Goal: Task Accomplishment & Management: Manage account settings

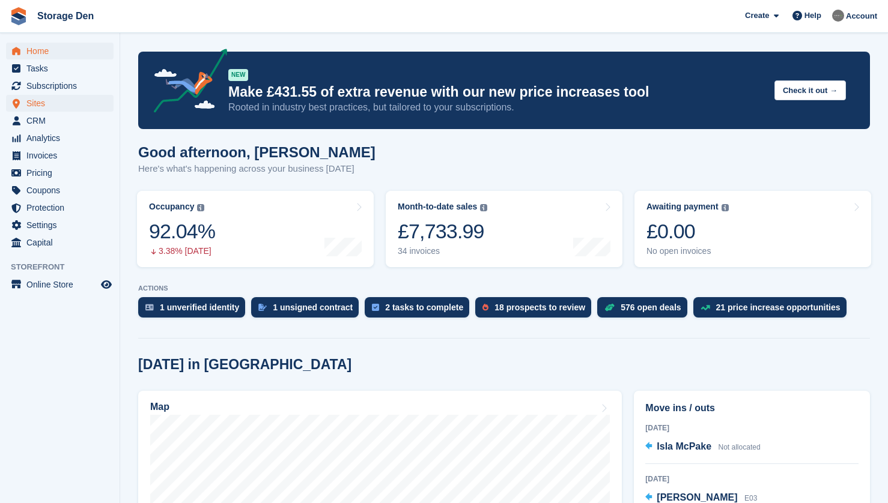
click at [70, 101] on span "Sites" at bounding box center [62, 103] width 72 height 17
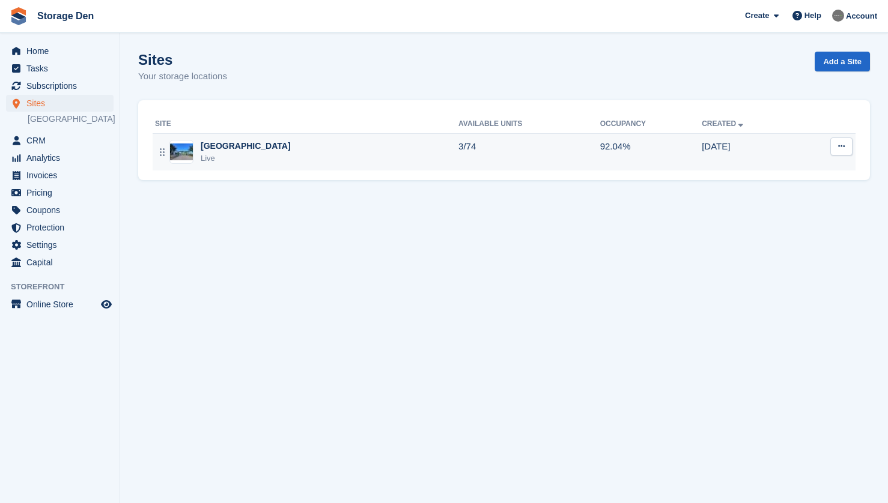
click at [289, 163] on div "Aberdeen Live" at bounding box center [306, 152] width 303 height 25
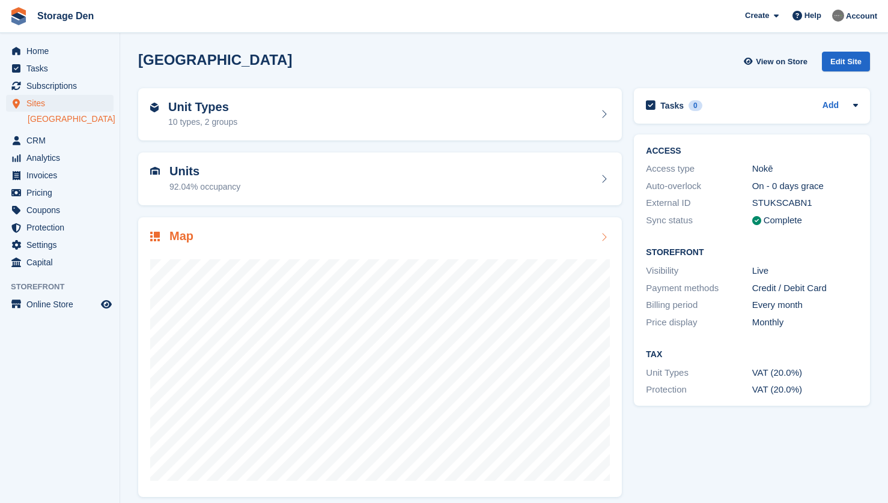
click at [302, 248] on div at bounding box center [379, 365] width 459 height 240
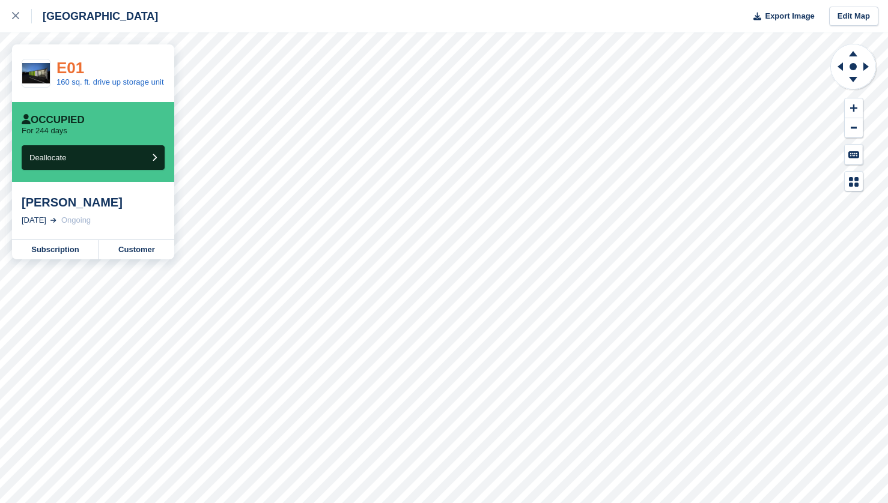
click at [77, 69] on link "E01" at bounding box center [70, 68] width 28 height 18
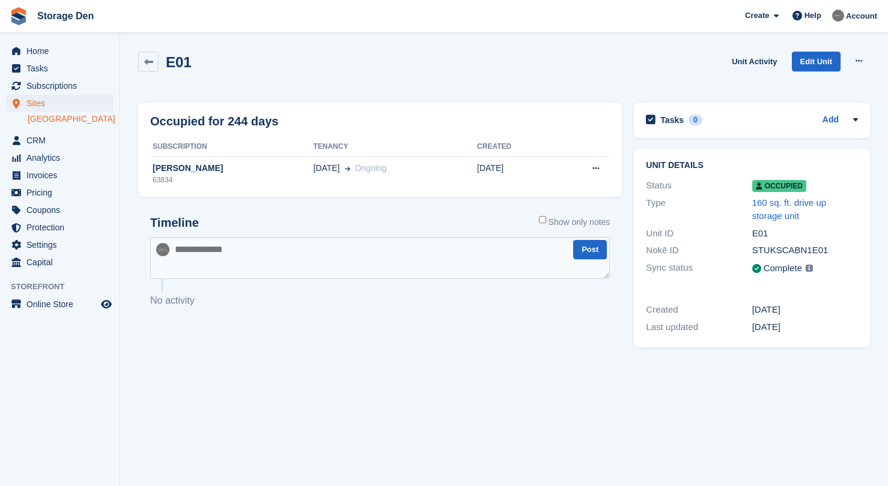
click at [258, 250] on textarea at bounding box center [379, 258] width 459 height 42
type textarea "****"
click at [502, 238] on textarea at bounding box center [379, 258] width 459 height 42
type textarea "****"
click at [587, 255] on button "Post" at bounding box center [590, 250] width 34 height 20
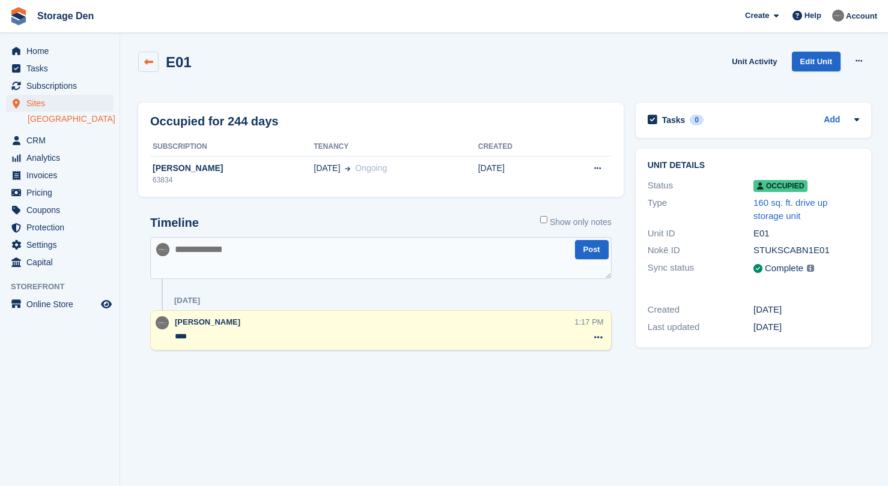
click at [148, 65] on icon at bounding box center [148, 62] width 9 height 9
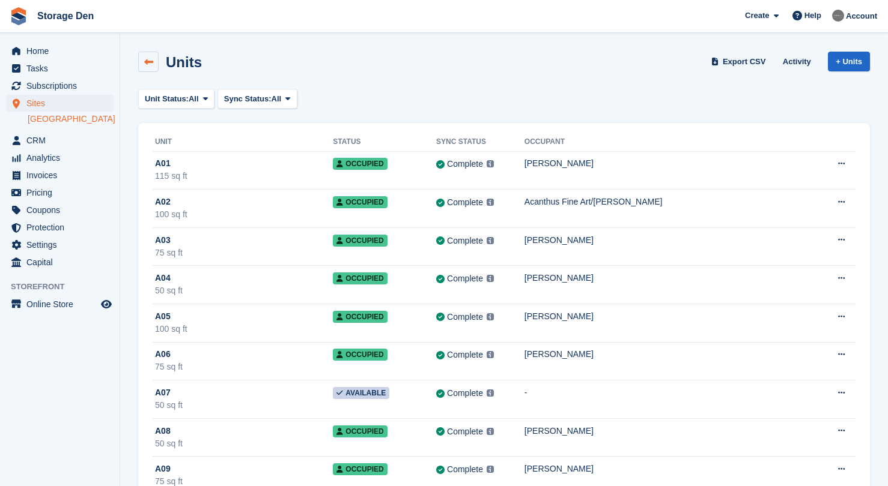
click at [148, 62] on icon at bounding box center [148, 62] width 9 height 9
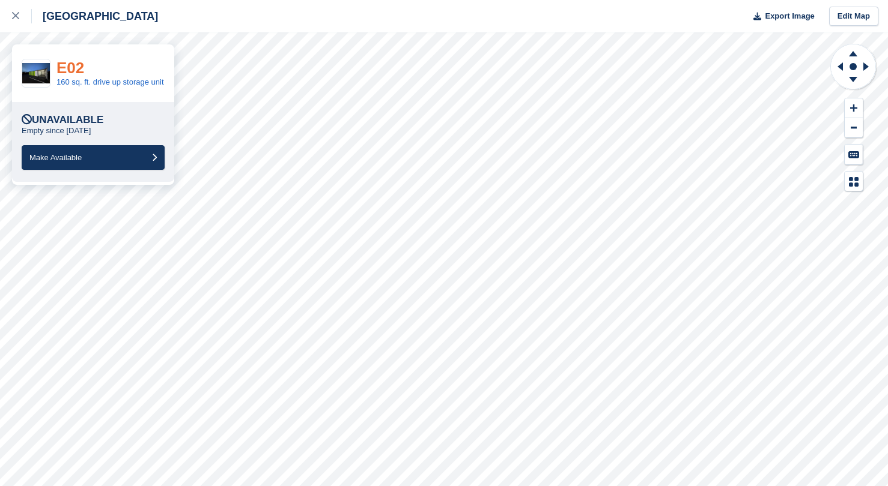
click at [64, 70] on link "E02" at bounding box center [70, 68] width 28 height 18
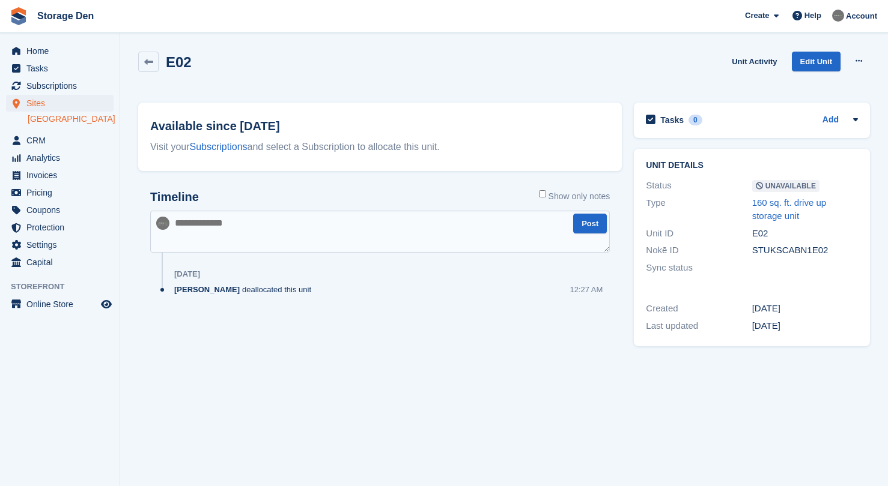
click at [196, 231] on textarea at bounding box center [379, 232] width 459 height 42
type textarea "****"
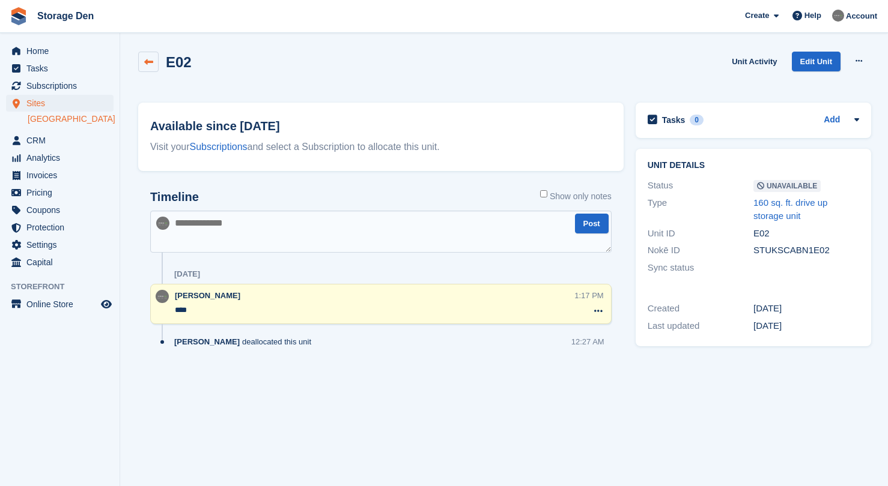
click at [148, 63] on icon at bounding box center [148, 62] width 9 height 9
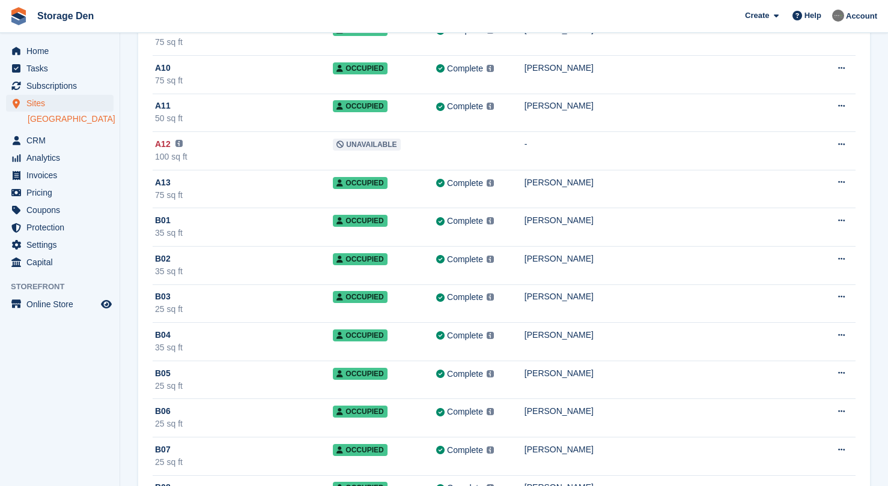
scroll to position [2519, 0]
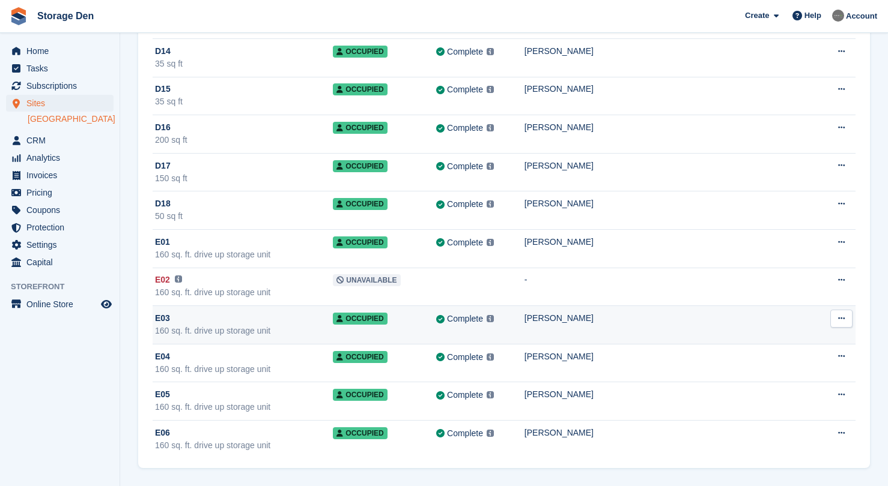
click at [317, 333] on div "160 sq. ft. drive up storage unit" at bounding box center [244, 331] width 178 height 13
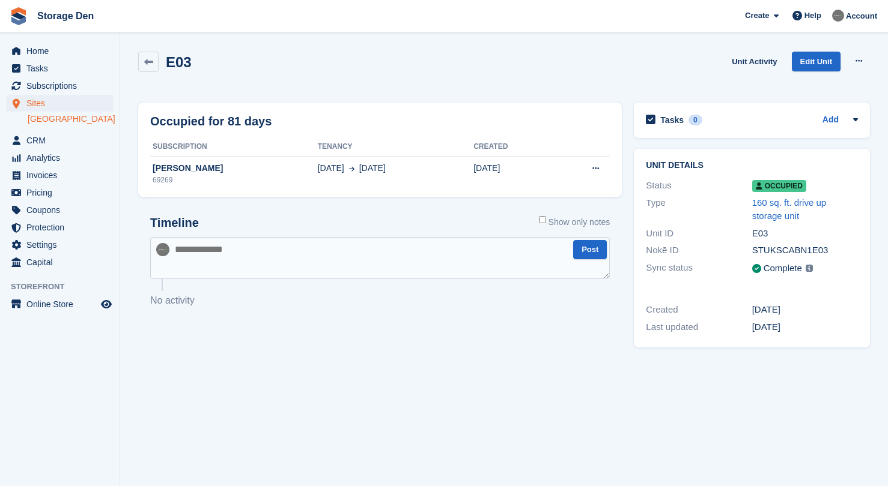
click at [168, 65] on h2 "E03" at bounding box center [179, 62] width 26 height 16
click at [301, 265] on textarea at bounding box center [379, 258] width 459 height 42
type textarea "****"
click at [589, 250] on button "Post" at bounding box center [590, 250] width 34 height 20
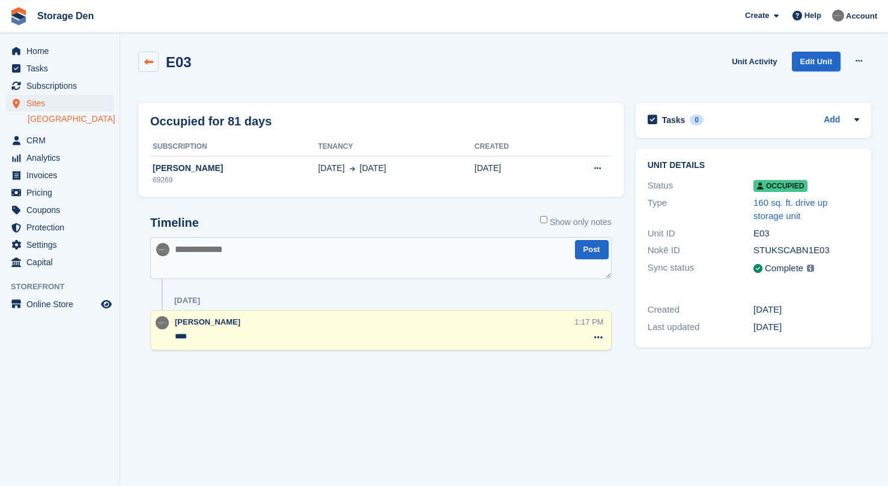
click at [151, 61] on icon at bounding box center [148, 62] width 9 height 9
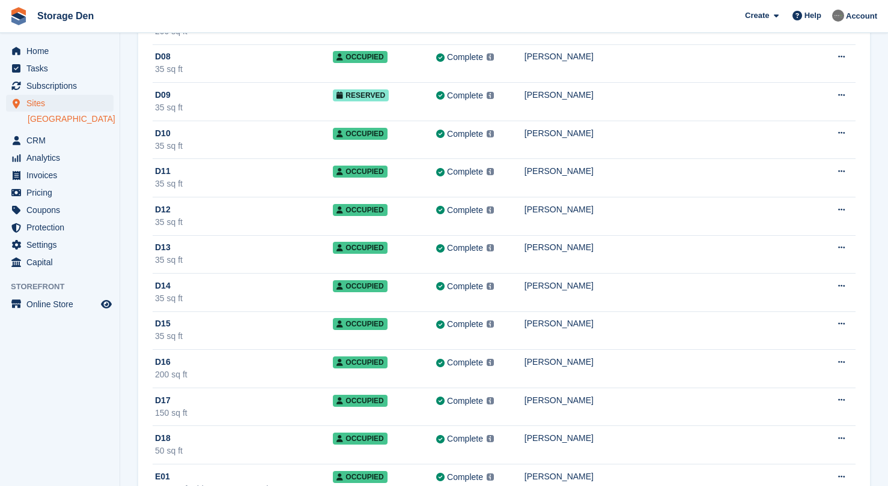
scroll to position [2519, 0]
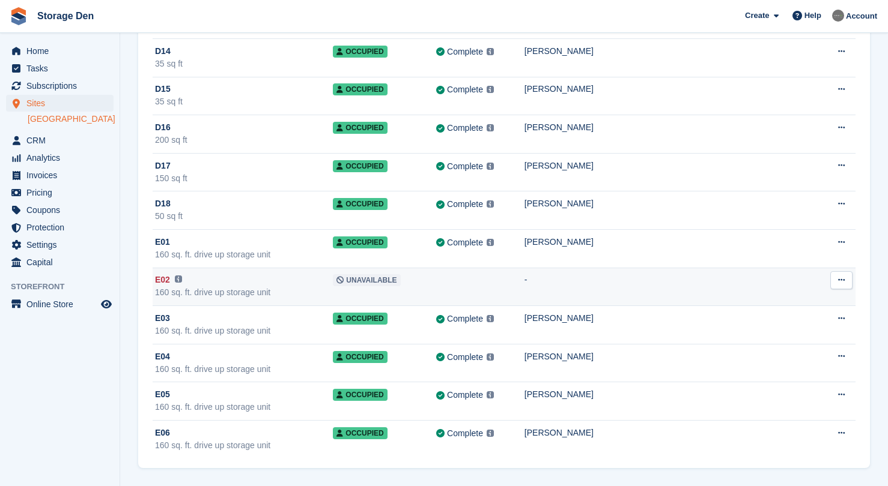
click at [306, 288] on div "160 sq. ft. drive up storage unit" at bounding box center [244, 292] width 178 height 13
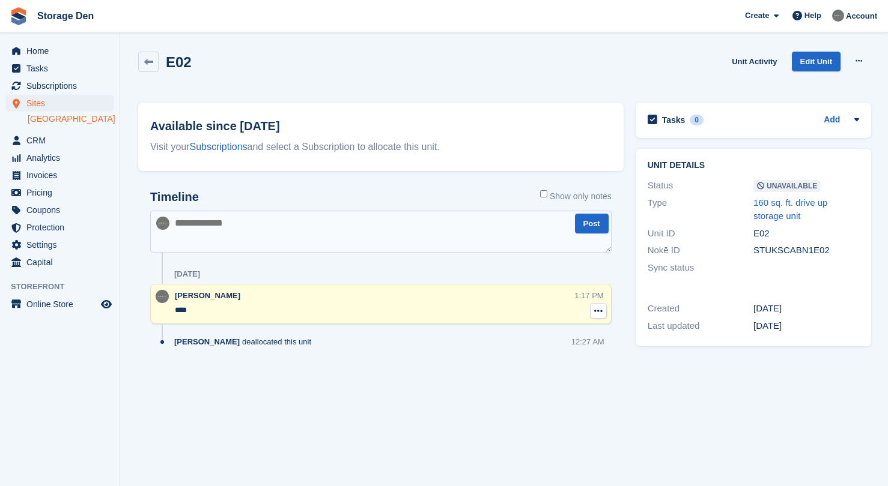
click at [603, 311] on button at bounding box center [598, 311] width 17 height 16
click at [553, 336] on p "Delete note" at bounding box center [549, 334] width 104 height 16
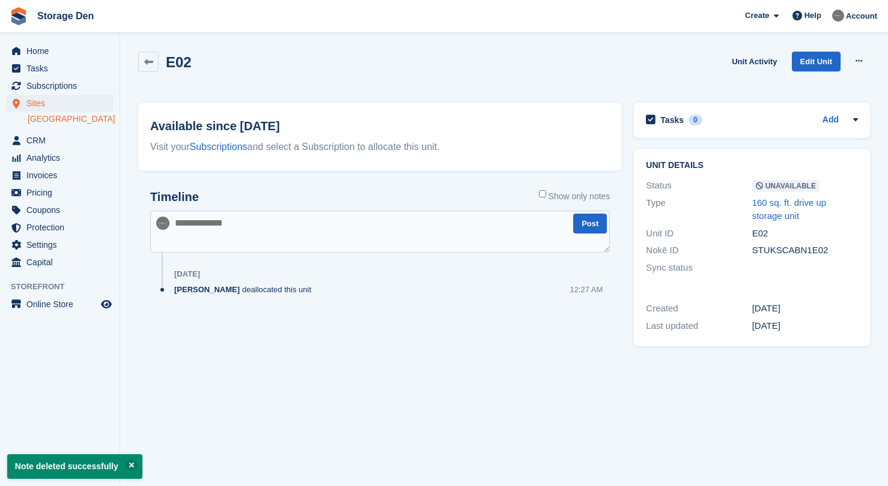
click at [312, 237] on textarea at bounding box center [379, 232] width 459 height 42
type textarea "****"
click at [599, 223] on button "Post" at bounding box center [590, 224] width 34 height 20
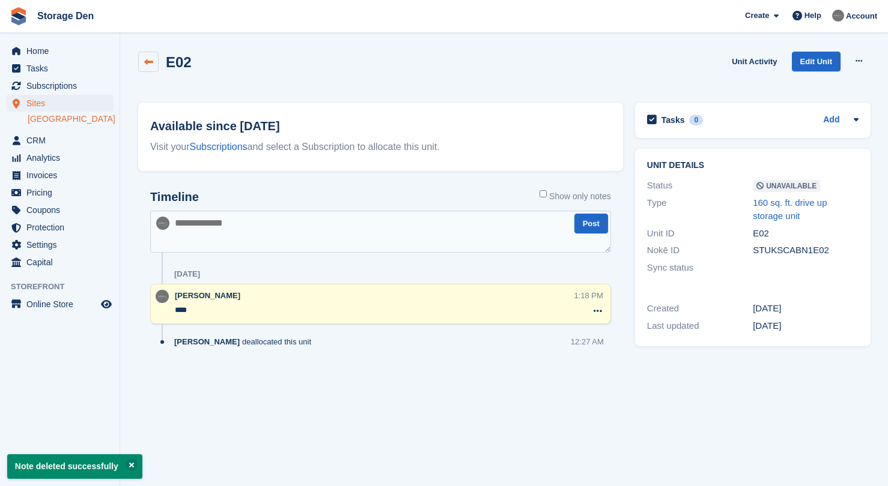
click at [144, 58] on icon at bounding box center [148, 62] width 9 height 9
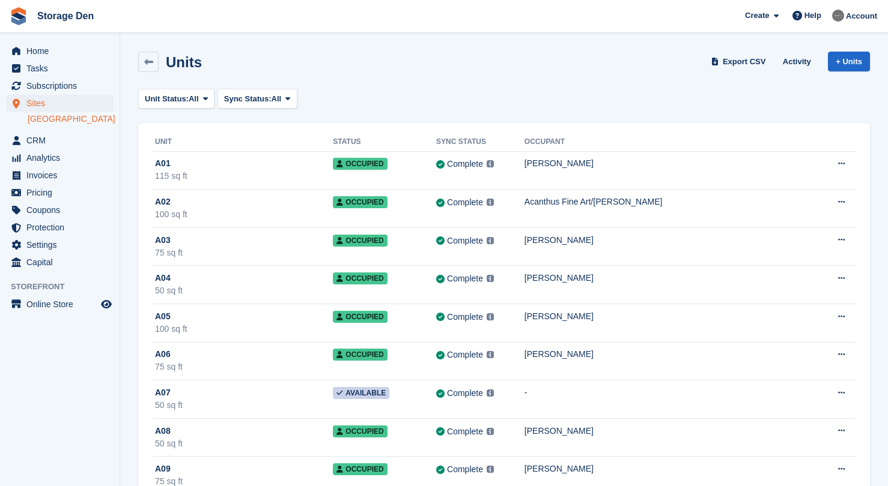
scroll to position [2519, 0]
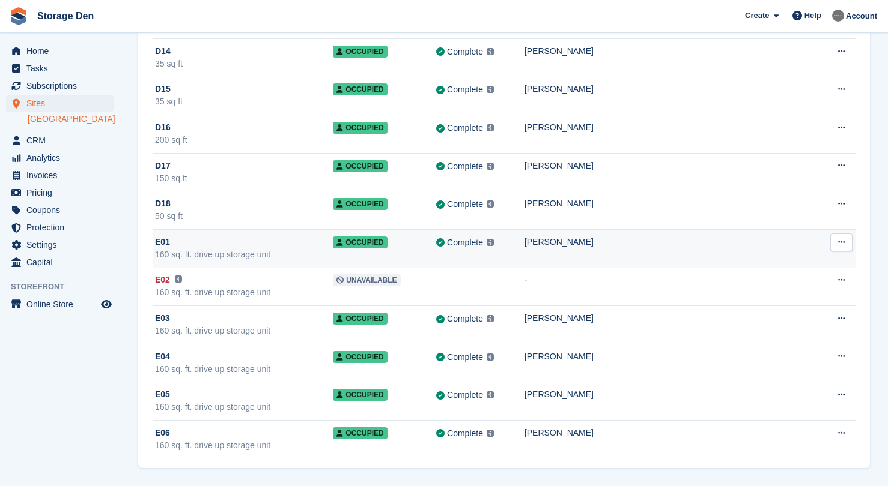
click at [289, 236] on div "E01" at bounding box center [244, 242] width 178 height 13
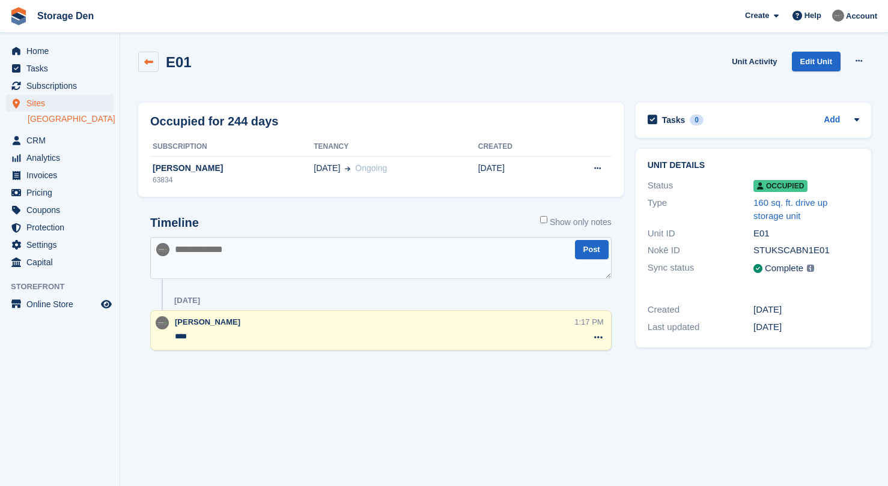
click at [142, 57] on link at bounding box center [148, 62] width 20 height 20
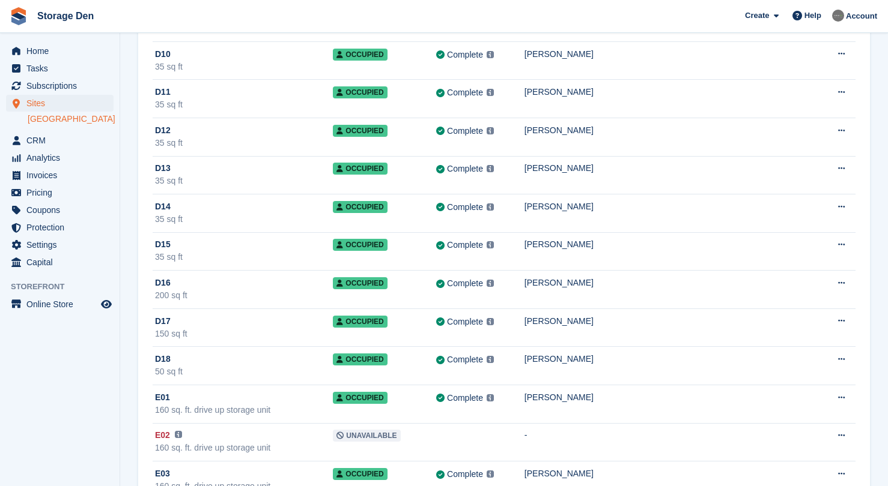
scroll to position [2519, 0]
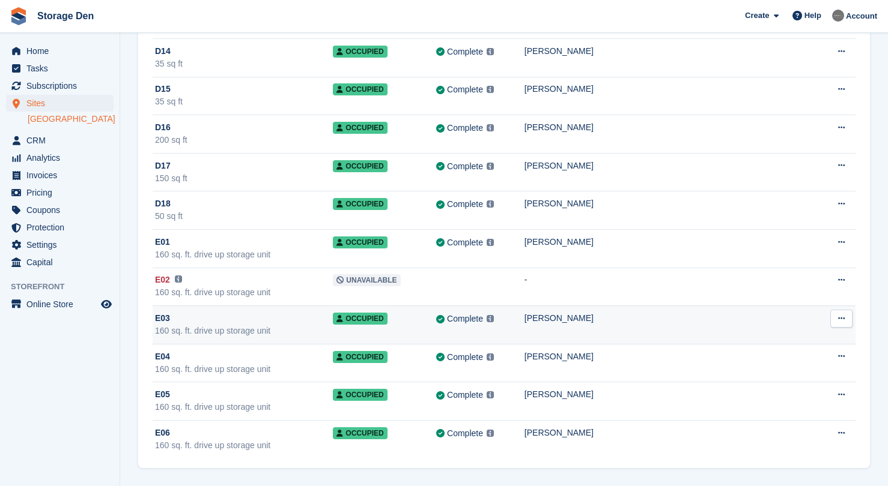
click at [315, 322] on div "E03" at bounding box center [244, 318] width 178 height 13
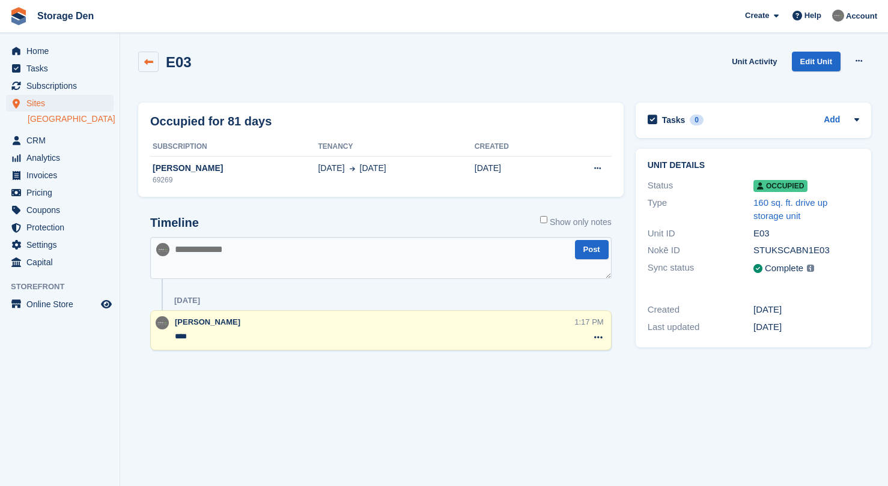
click at [150, 58] on icon at bounding box center [148, 62] width 9 height 9
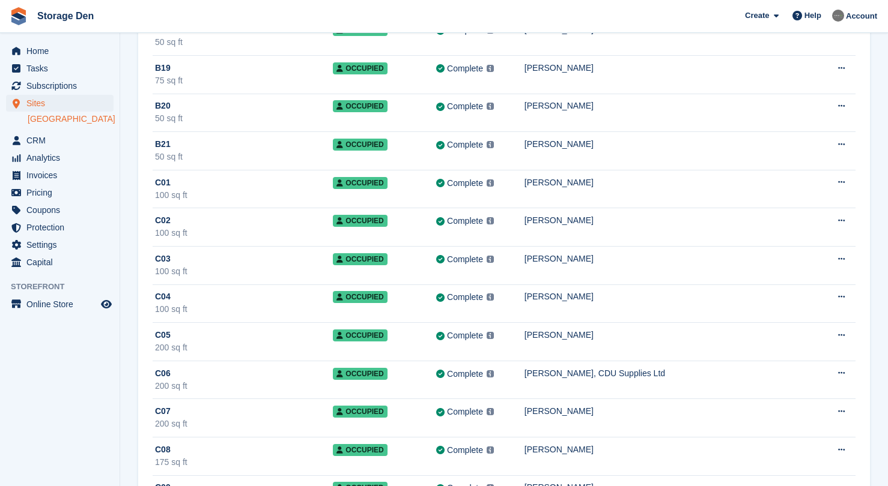
scroll to position [2519, 0]
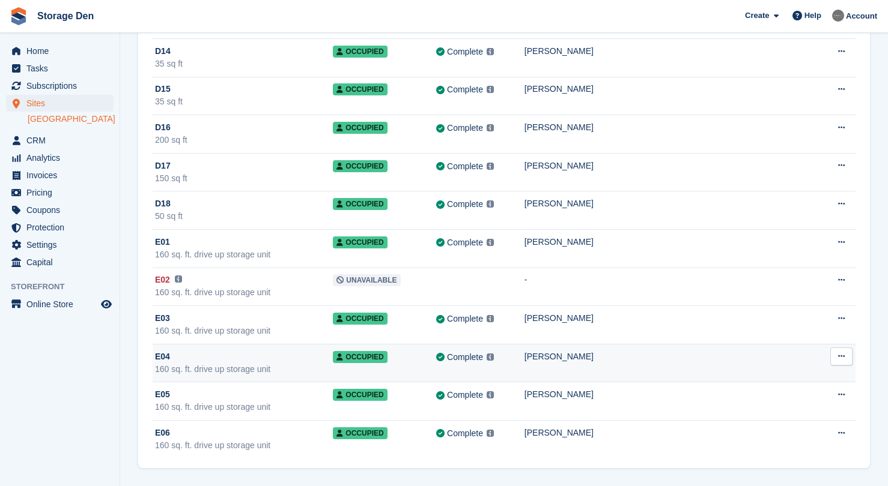
click at [310, 361] on div "E04" at bounding box center [244, 357] width 178 height 13
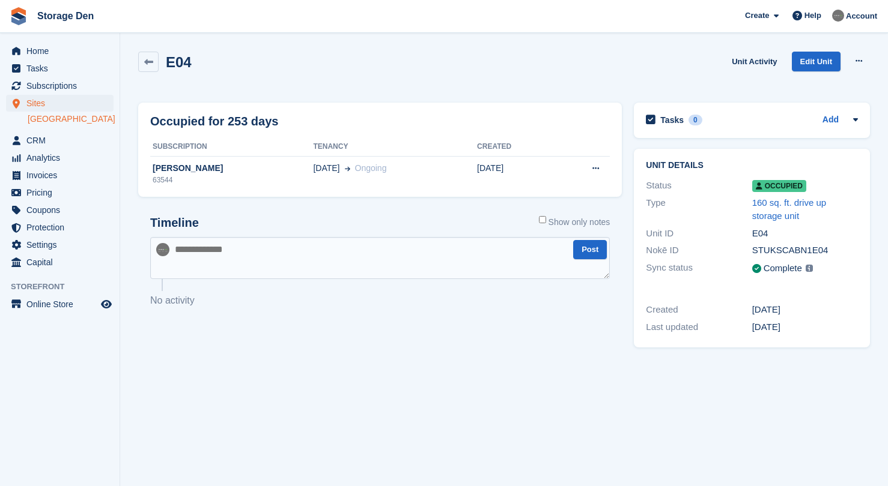
click at [256, 256] on textarea at bounding box center [379, 258] width 459 height 42
type textarea "****"
click at [606, 253] on button "Post" at bounding box center [590, 250] width 34 height 20
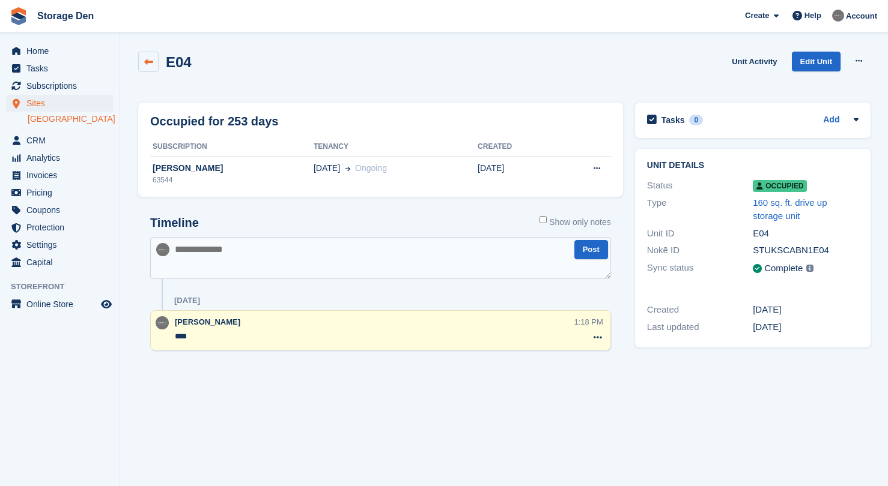
click at [147, 60] on icon at bounding box center [148, 62] width 9 height 9
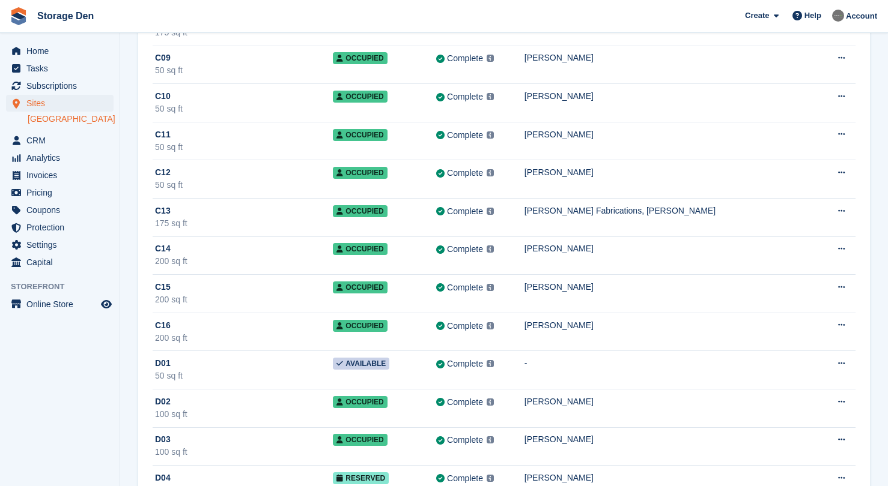
scroll to position [2519, 0]
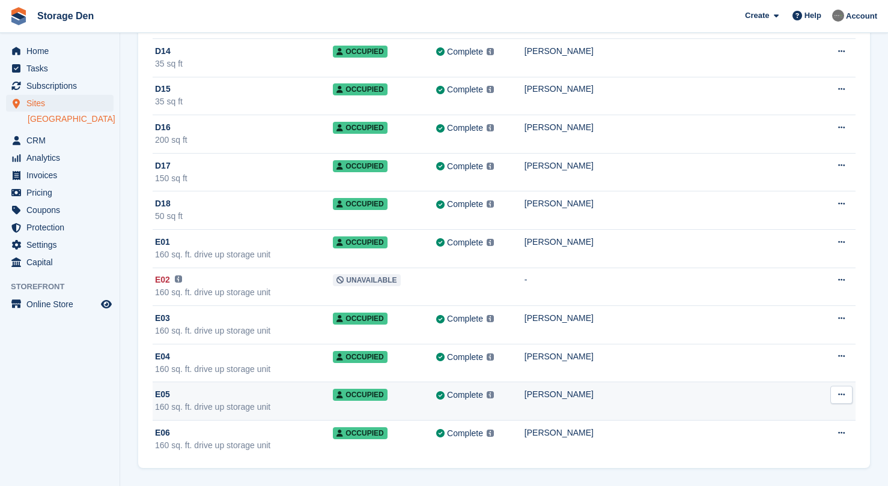
click at [291, 402] on div "160 sq. ft. drive up storage unit" at bounding box center [244, 407] width 178 height 13
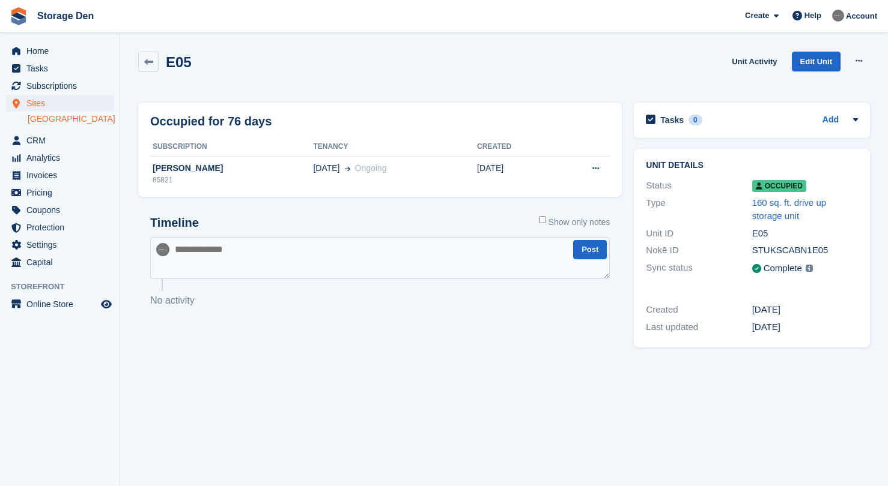
click at [229, 254] on textarea at bounding box center [379, 258] width 459 height 42
type textarea "****"
click at [597, 251] on button "Post" at bounding box center [590, 250] width 34 height 20
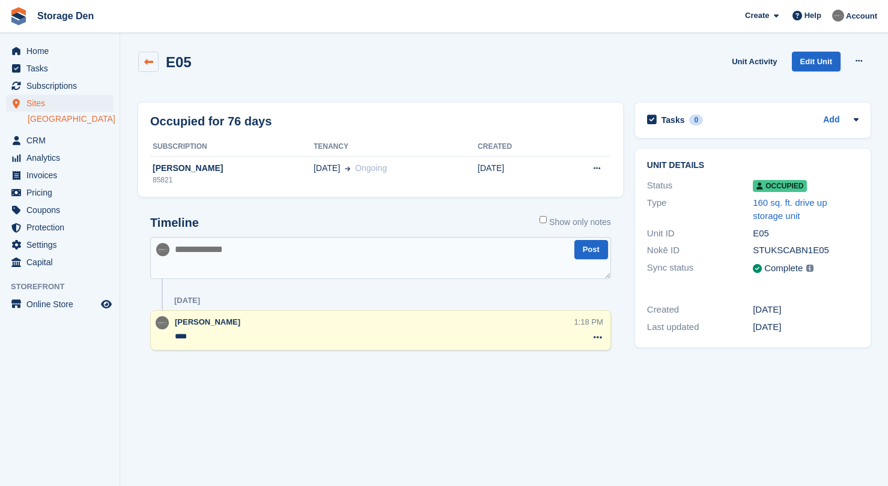
click at [145, 61] on icon at bounding box center [148, 62] width 9 height 9
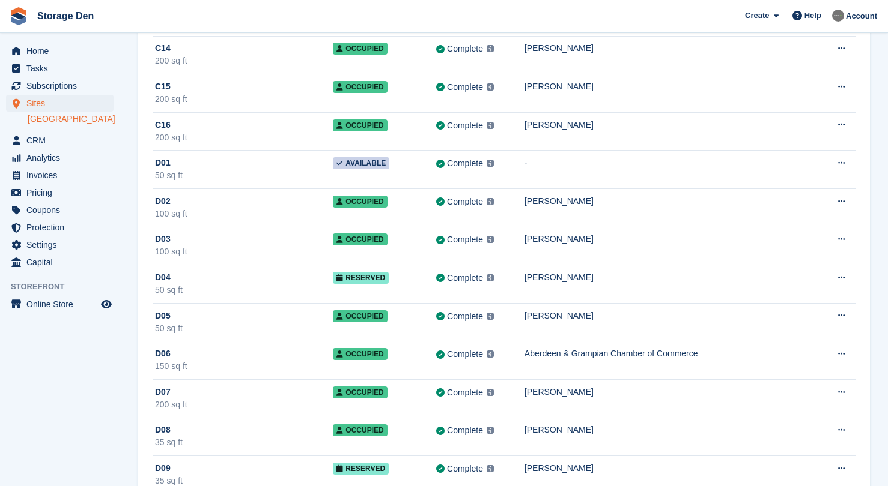
scroll to position [2519, 0]
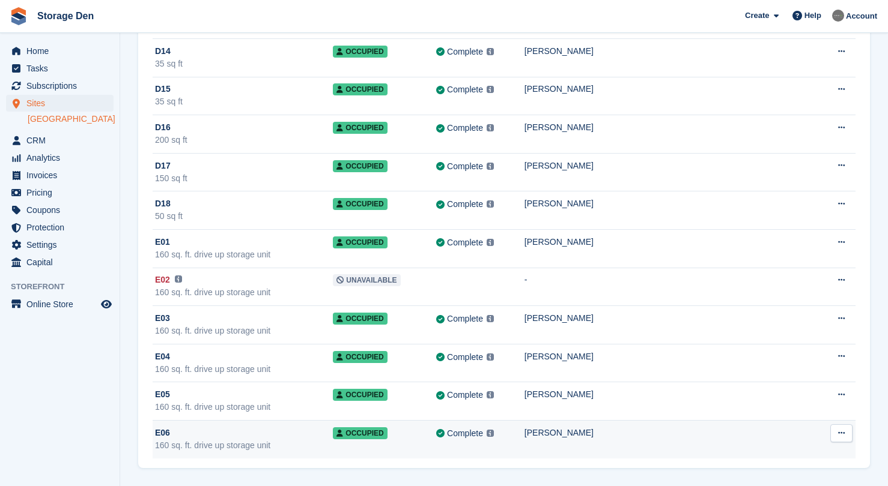
click at [276, 438] on div "E06" at bounding box center [244, 433] width 178 height 13
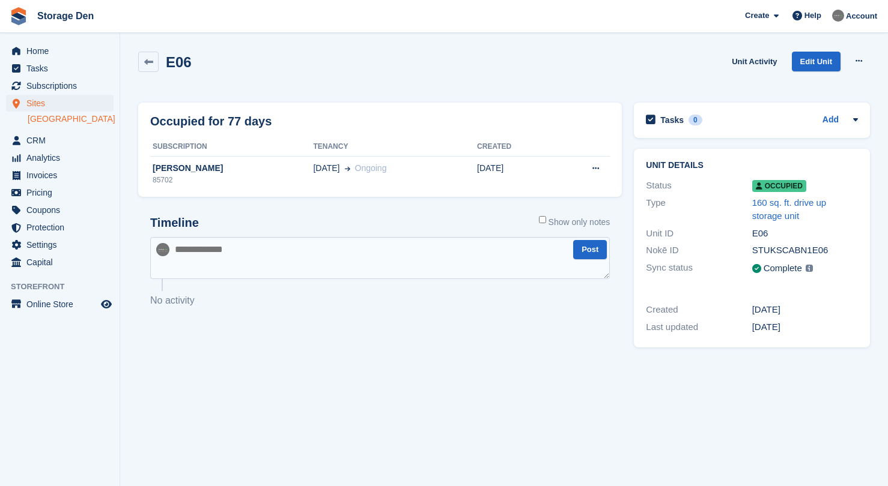
click at [227, 260] on textarea at bounding box center [379, 258] width 459 height 42
type textarea "****"
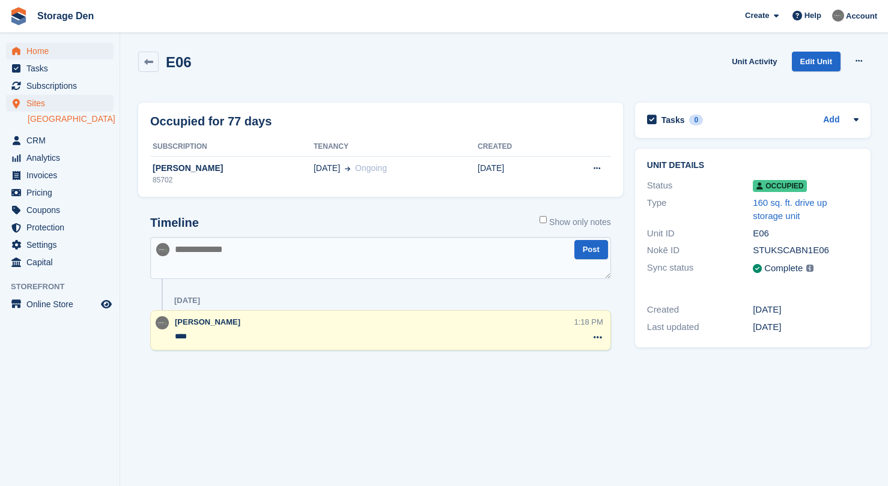
click at [53, 46] on span "Home" at bounding box center [62, 51] width 72 height 17
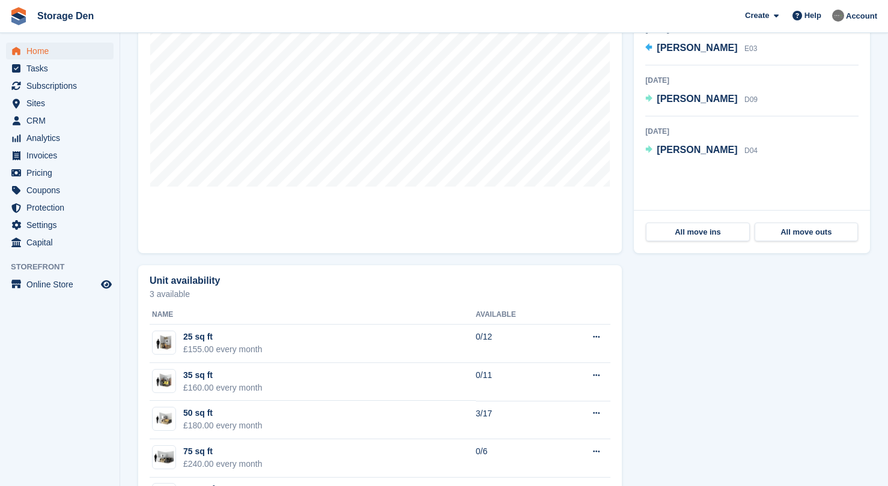
scroll to position [363, 0]
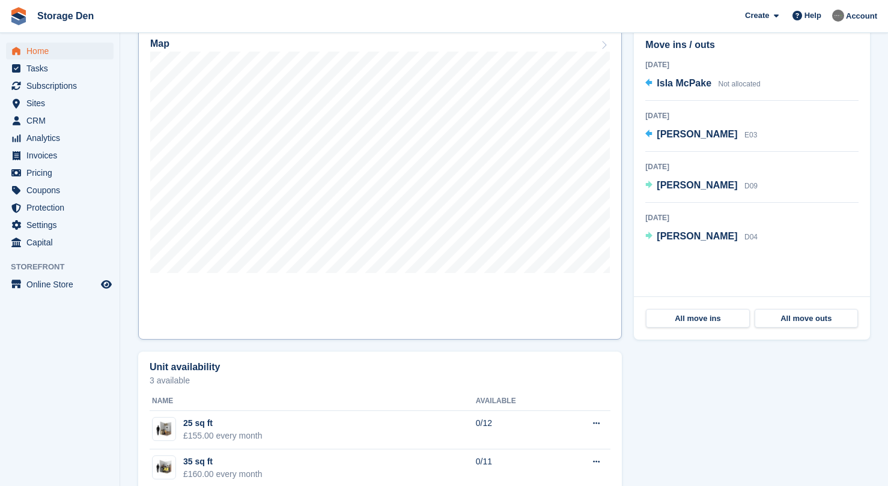
click at [288, 300] on link "Map" at bounding box center [379, 184] width 483 height 312
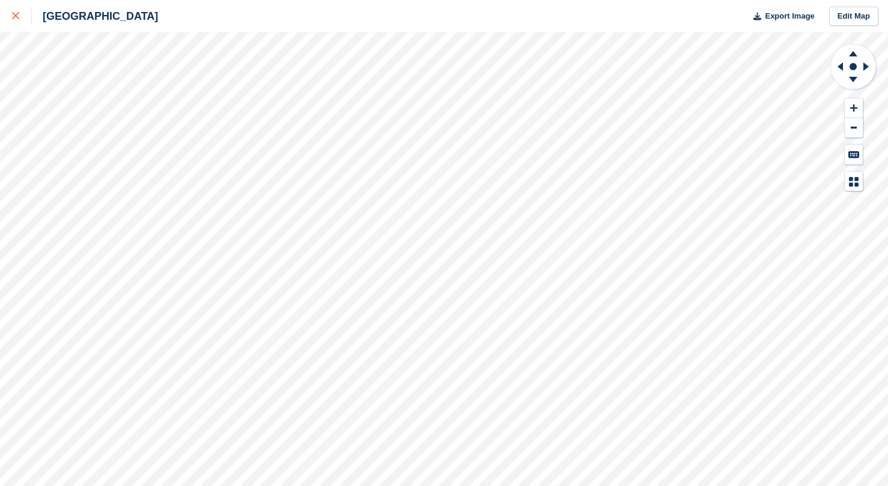
click at [20, 23] on link at bounding box center [16, 16] width 32 height 32
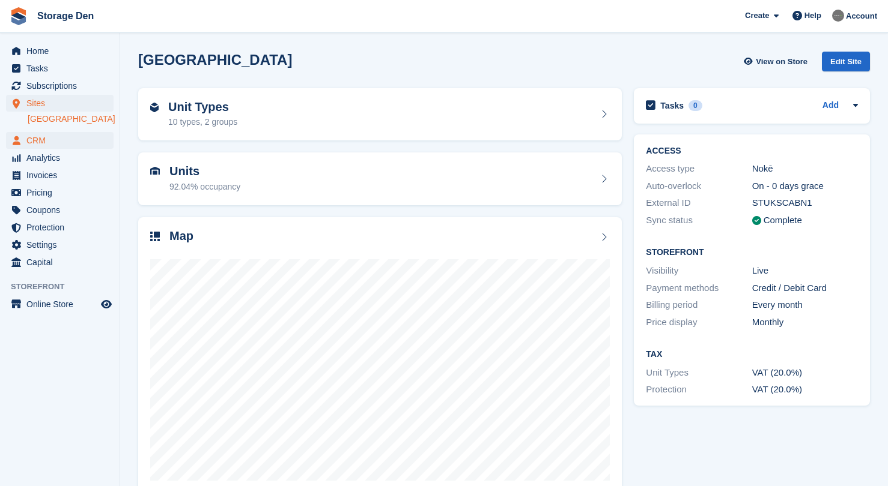
click at [88, 144] on span "CRM" at bounding box center [62, 140] width 72 height 17
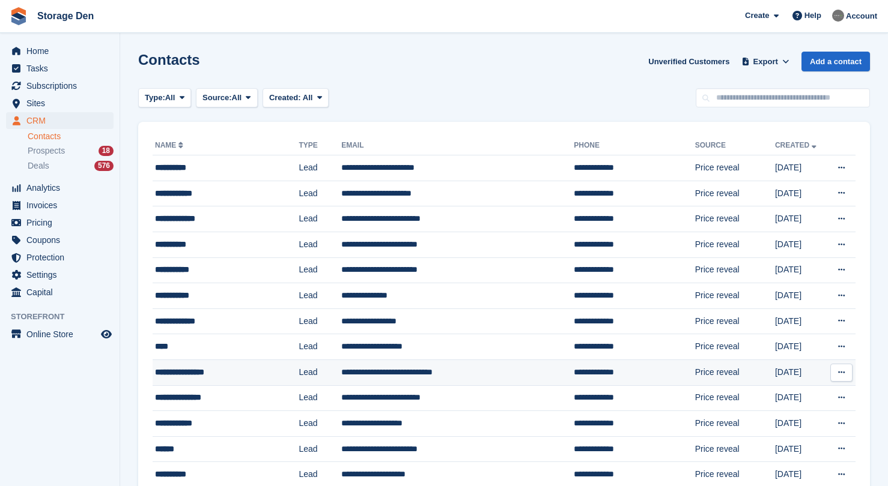
click at [251, 371] on div "**********" at bounding box center [216, 372] width 123 height 13
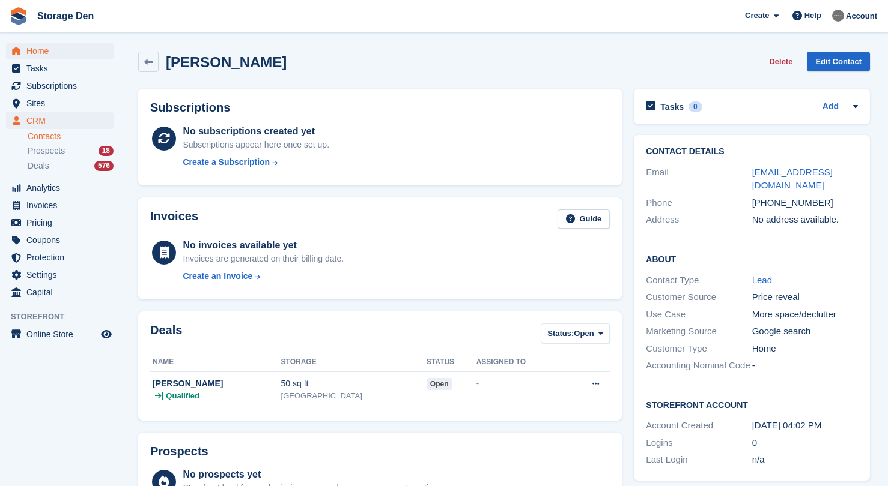
click at [56, 46] on span "Home" at bounding box center [62, 51] width 72 height 17
